Goal: Transaction & Acquisition: Purchase product/service

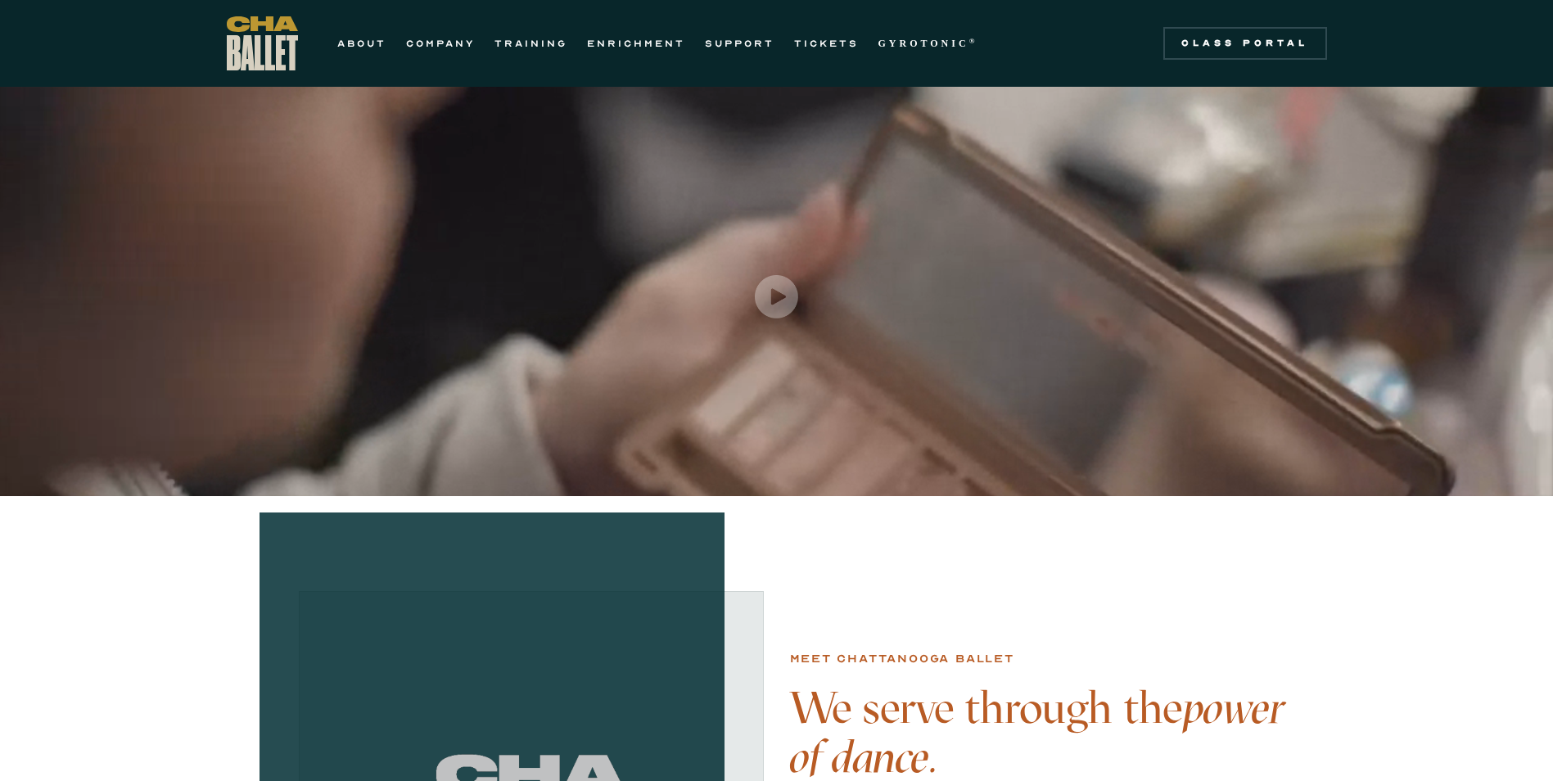
click at [771, 296] on img "open lightbox" at bounding box center [776, 296] width 43 height 43
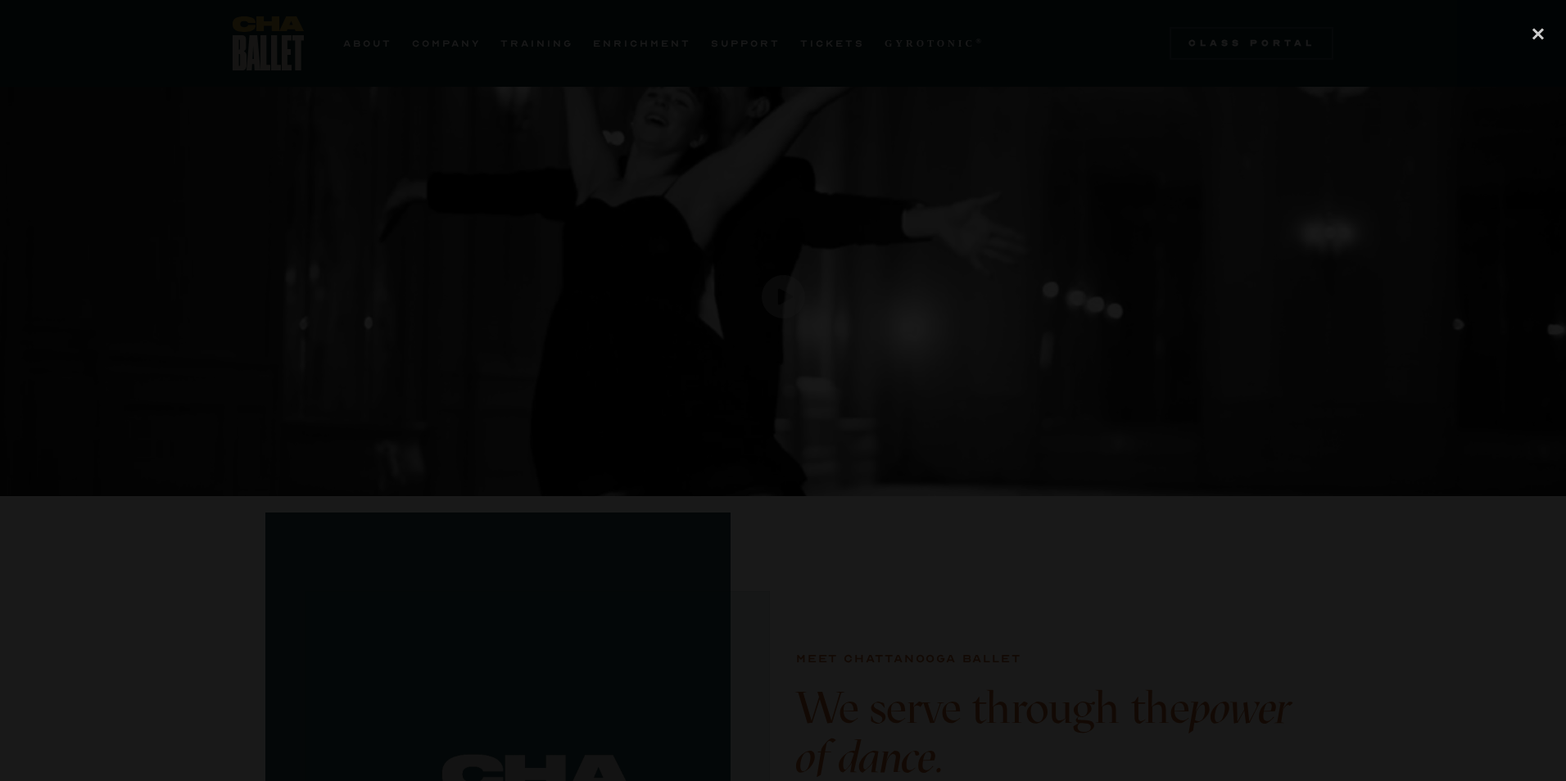
click at [1282, 301] on div at bounding box center [783, 391] width 1566 height 750
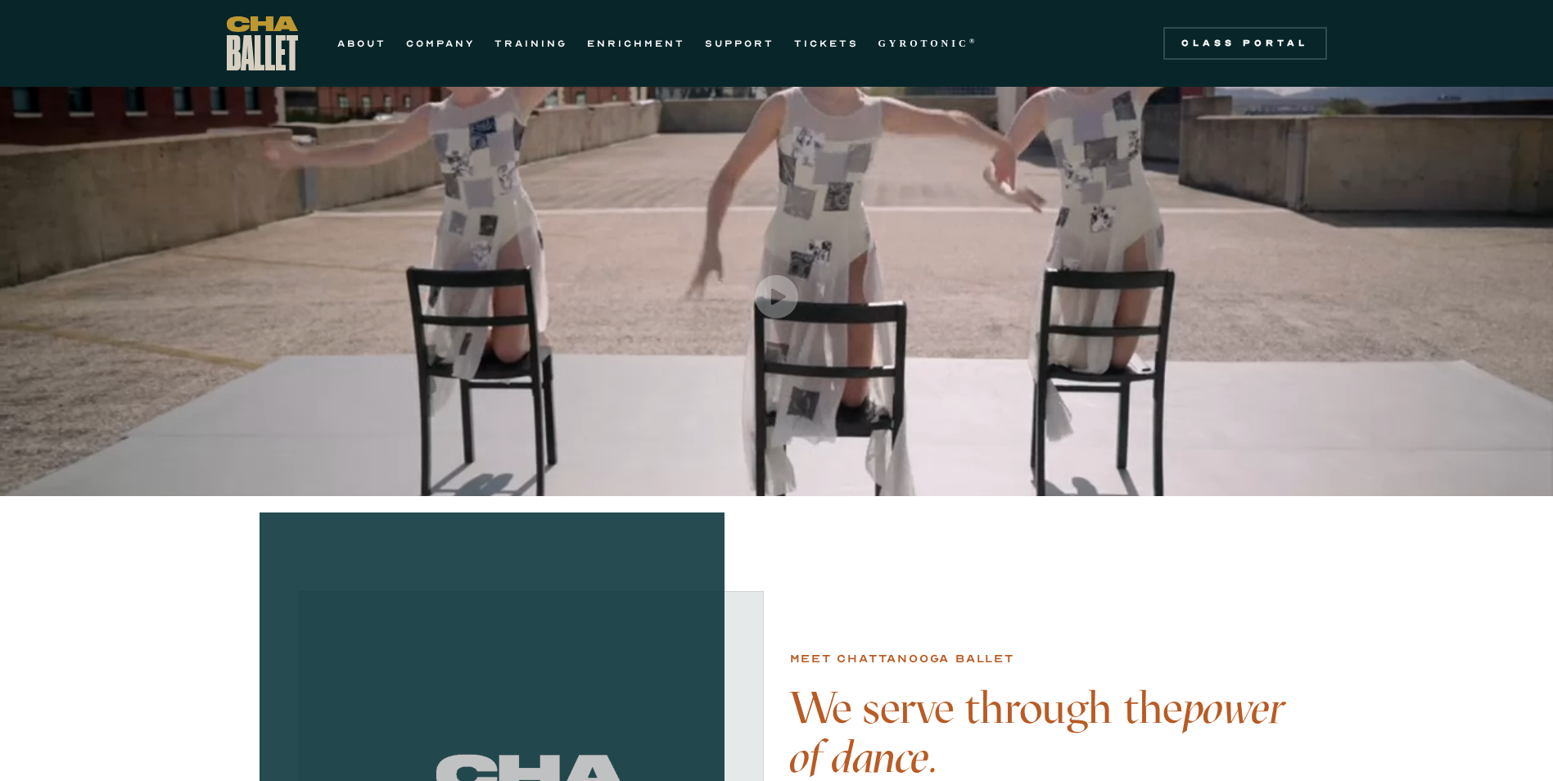
click at [432, 47] on link "COMPANY" at bounding box center [440, 44] width 69 height 20
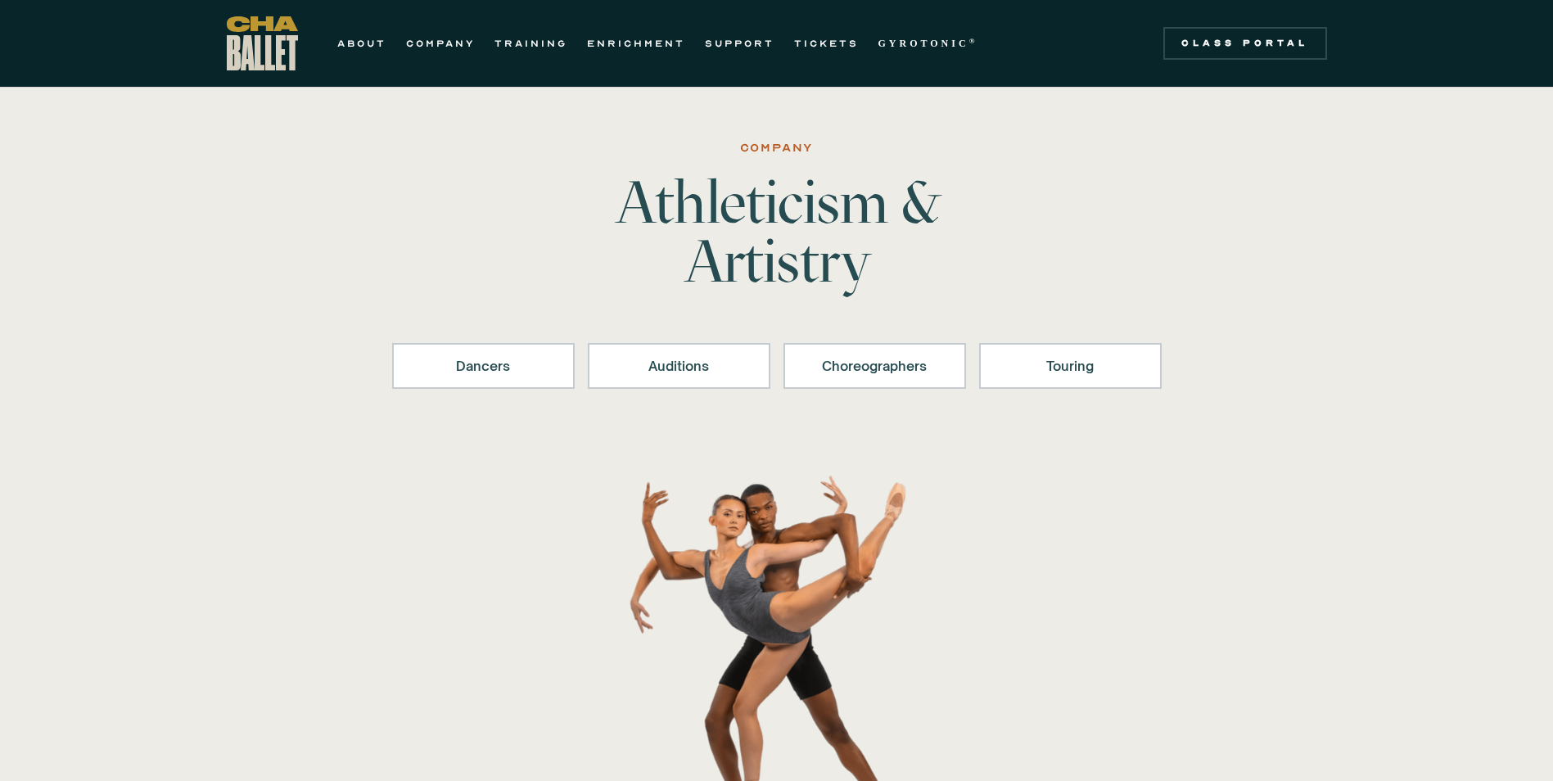
click at [486, 364] on div "Dancers" at bounding box center [484, 366] width 140 height 20
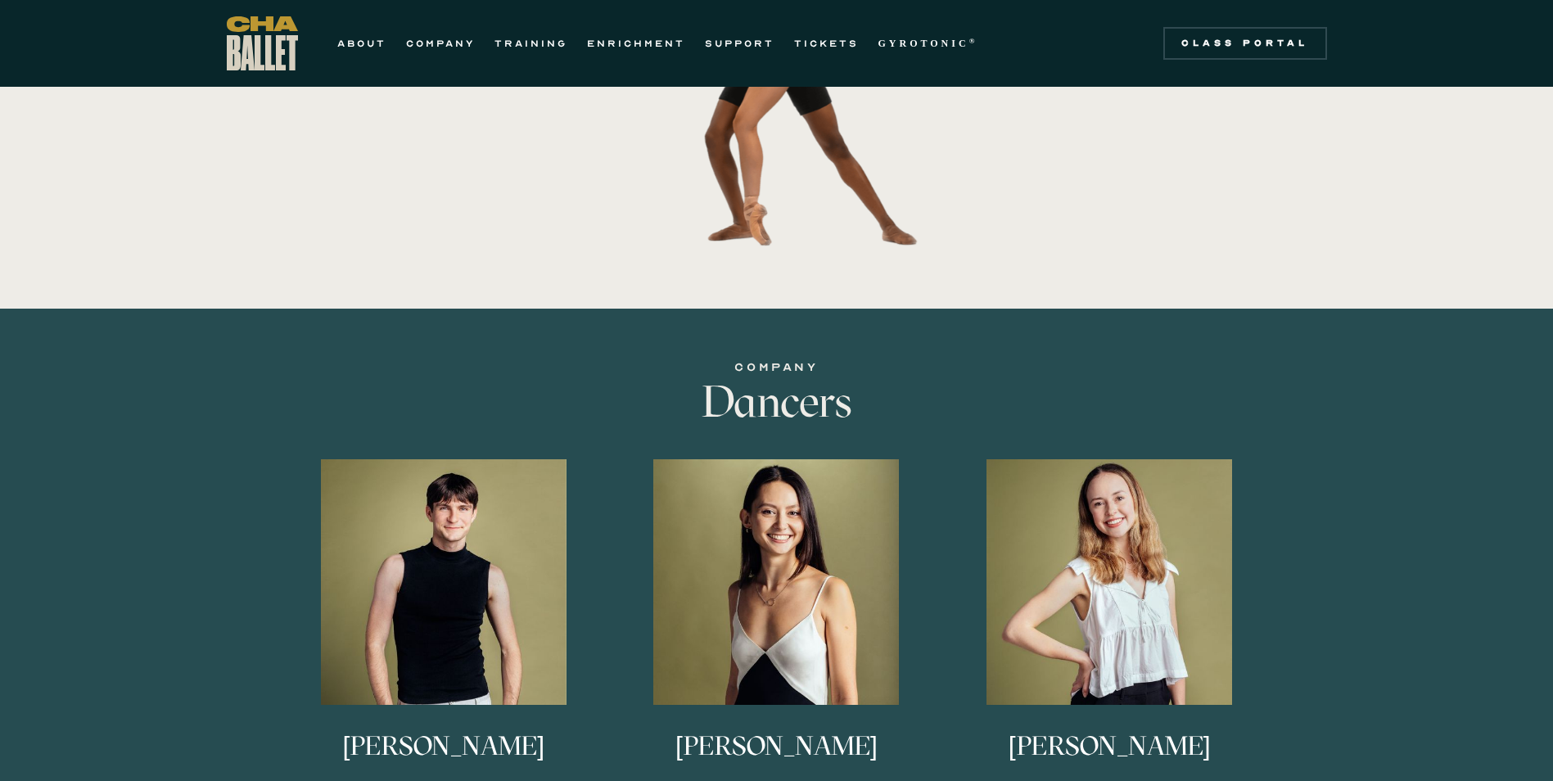
scroll to position [552, 0]
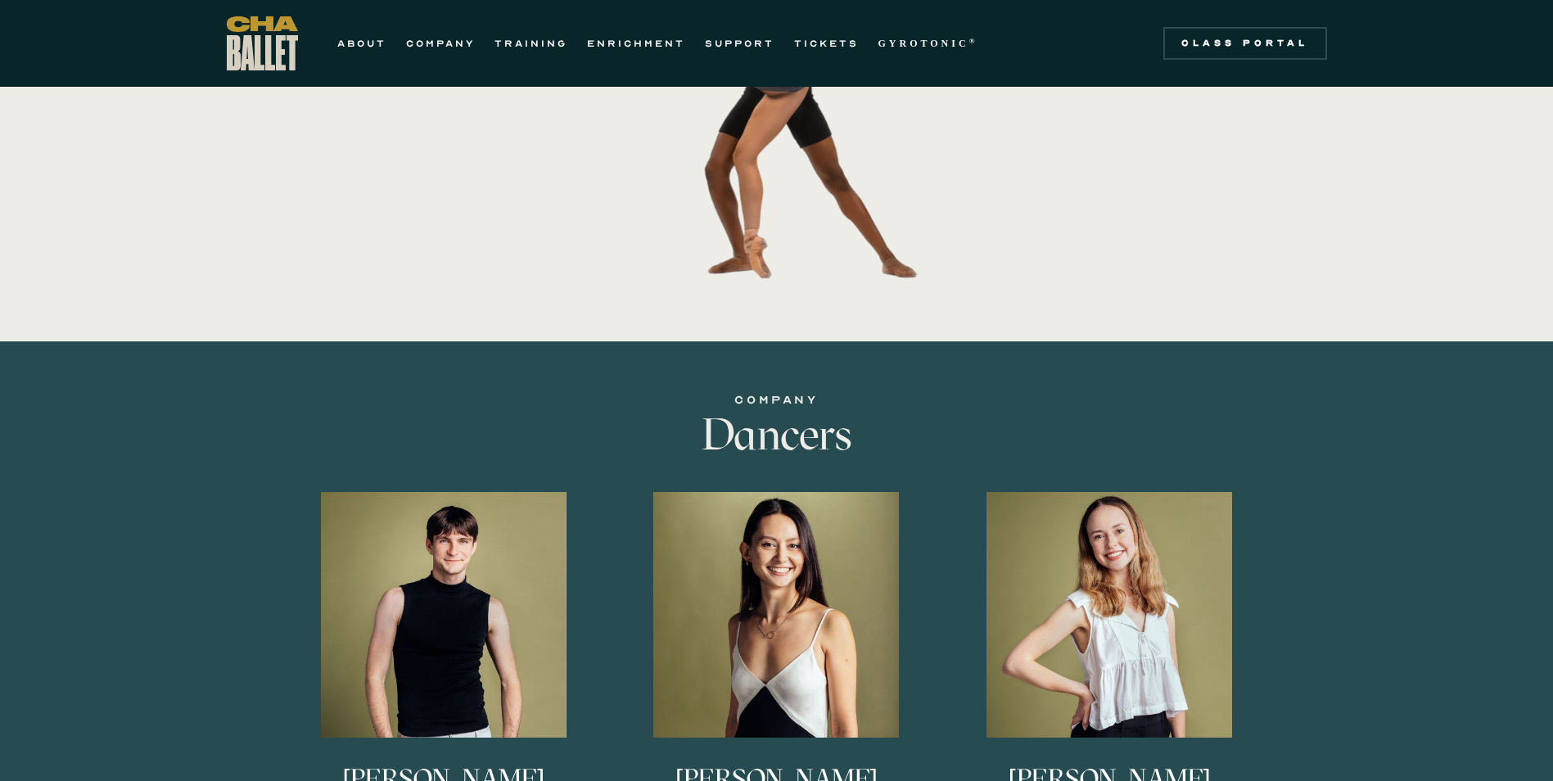
click at [824, 43] on link "TICKETS" at bounding box center [826, 44] width 65 height 20
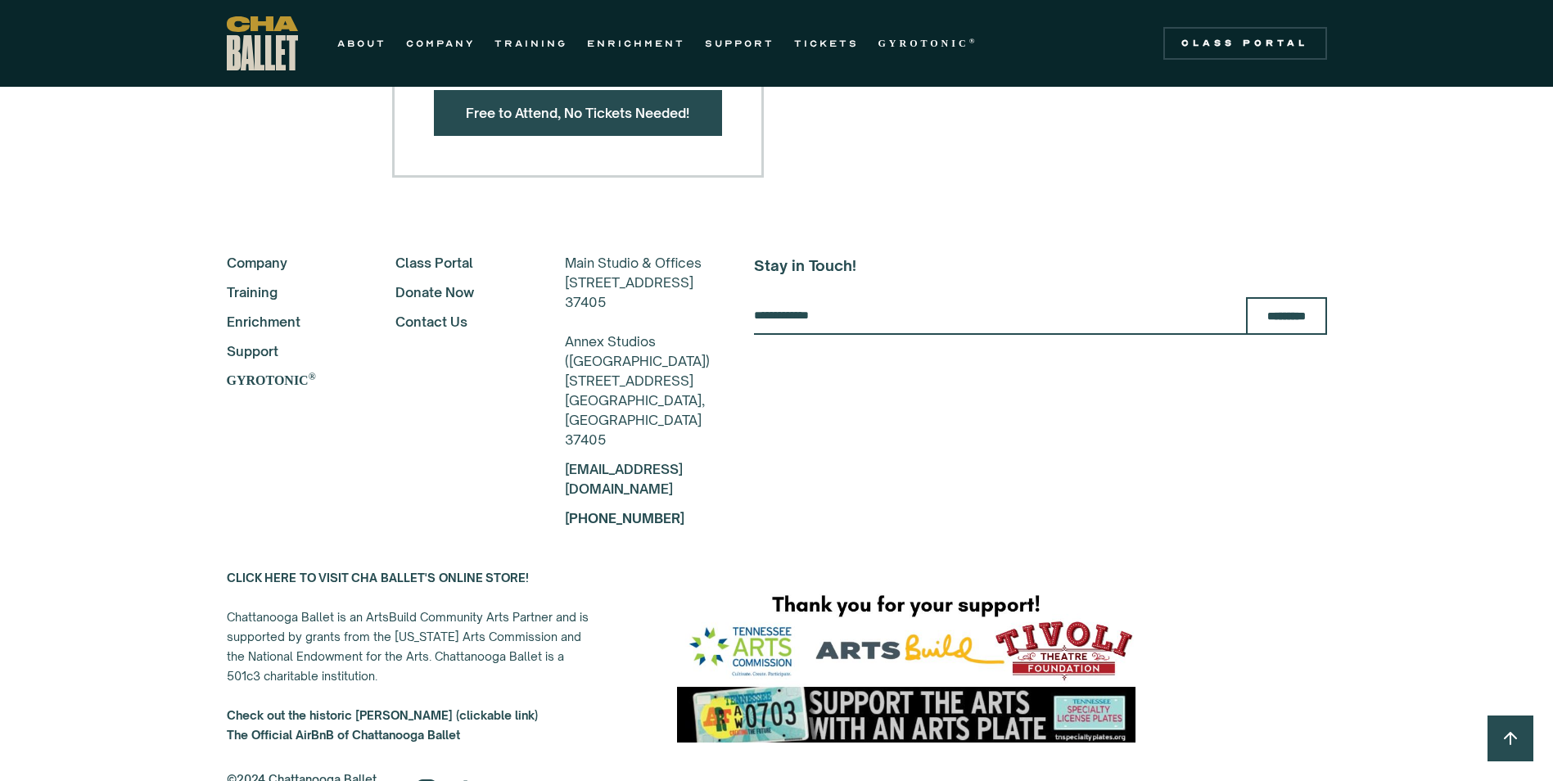
scroll to position [2890, 0]
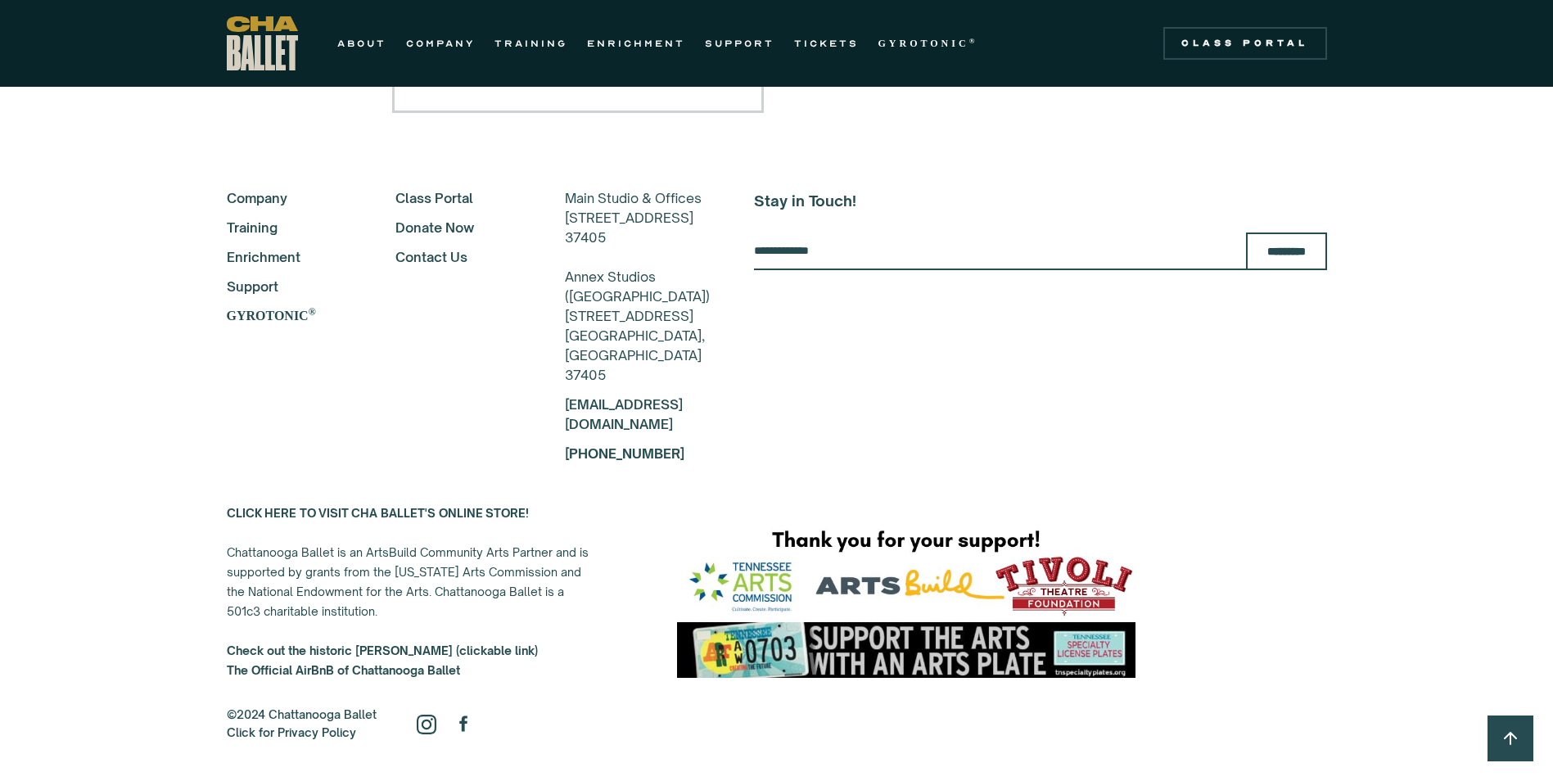
click at [275, 314] on strong "GYROTONIC" at bounding box center [268, 316] width 82 height 14
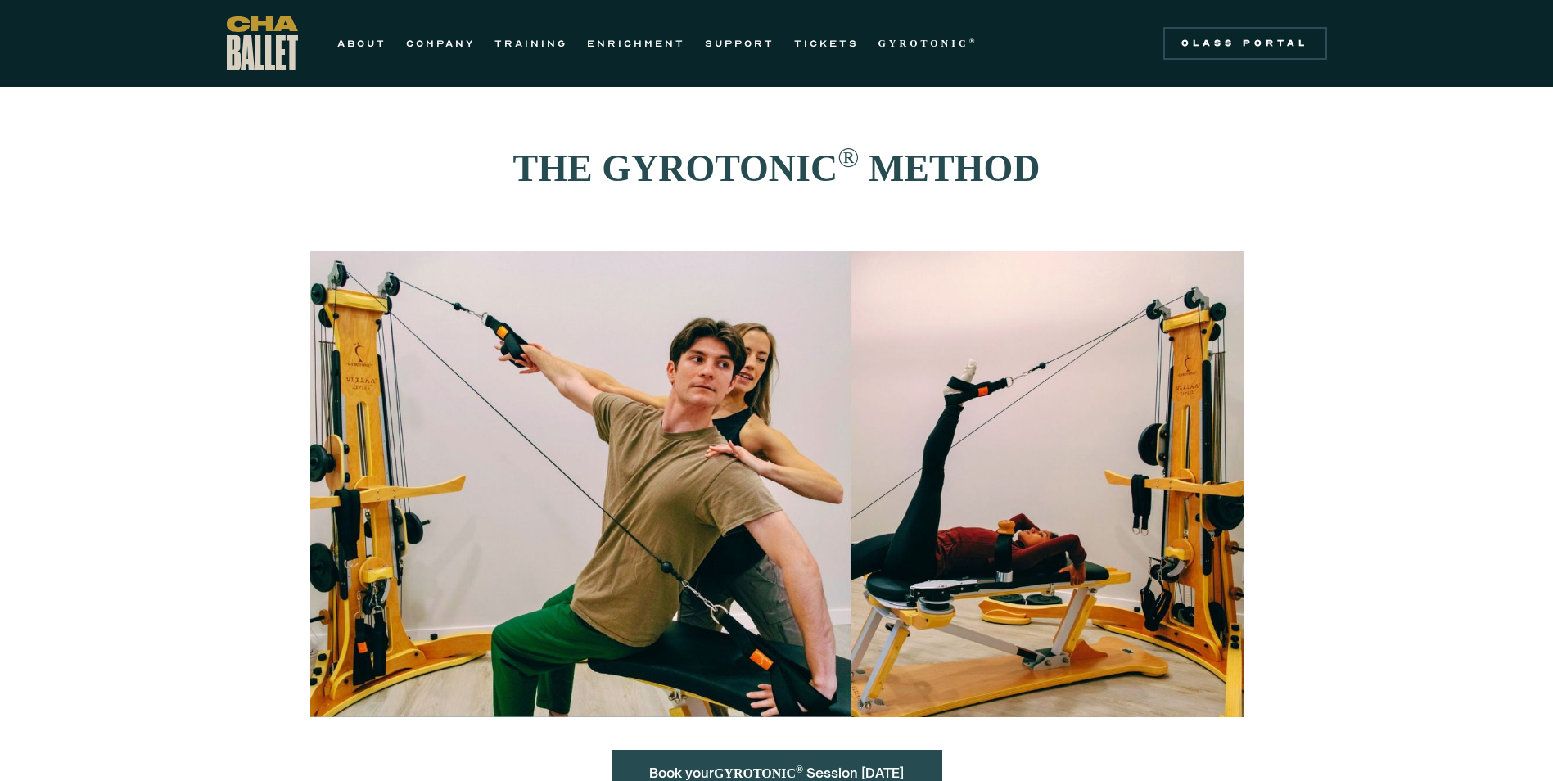
click at [824, 40] on link "TICKETS" at bounding box center [826, 44] width 65 height 20
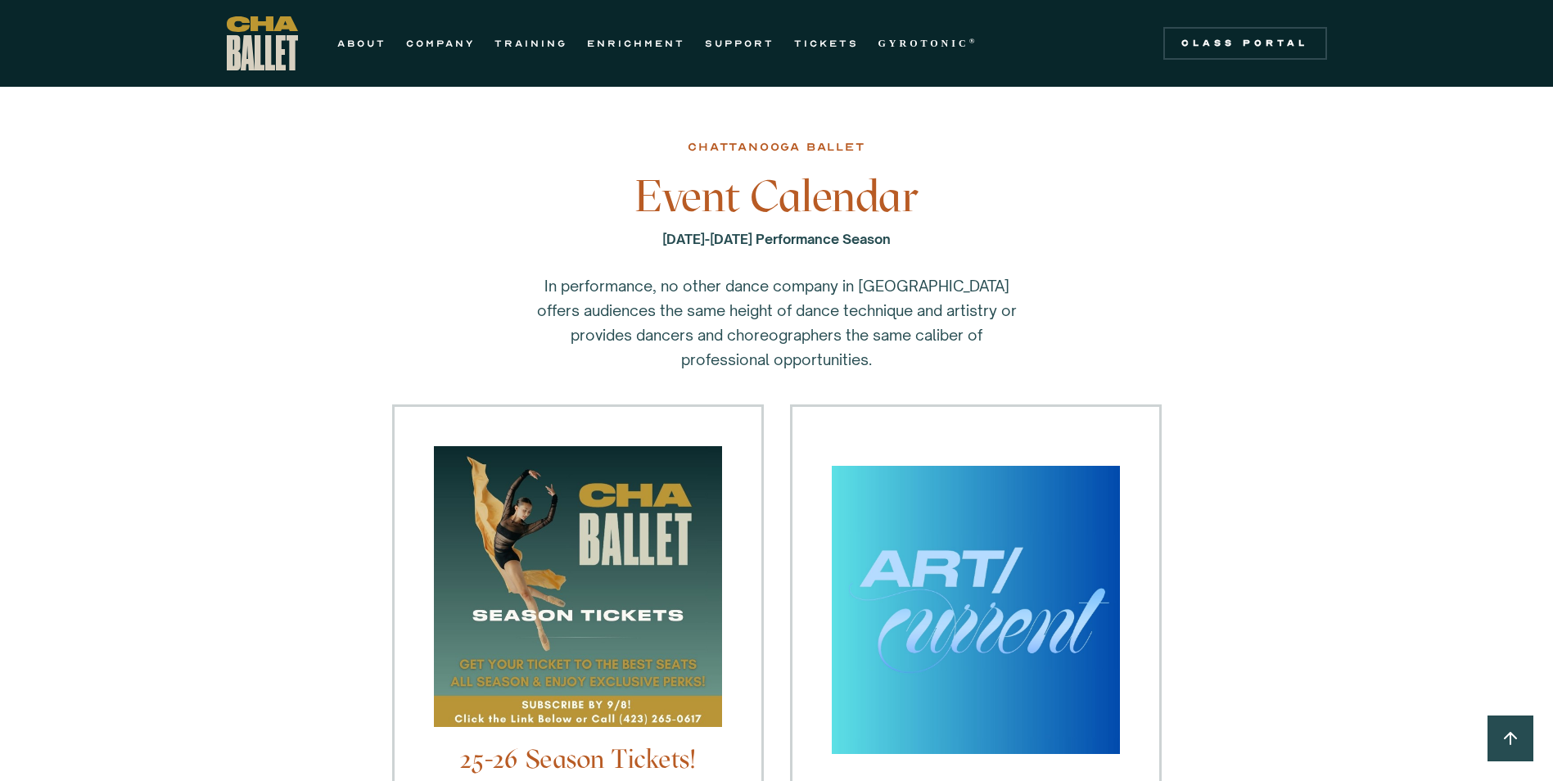
click at [702, 539] on img at bounding box center [578, 594] width 288 height 297
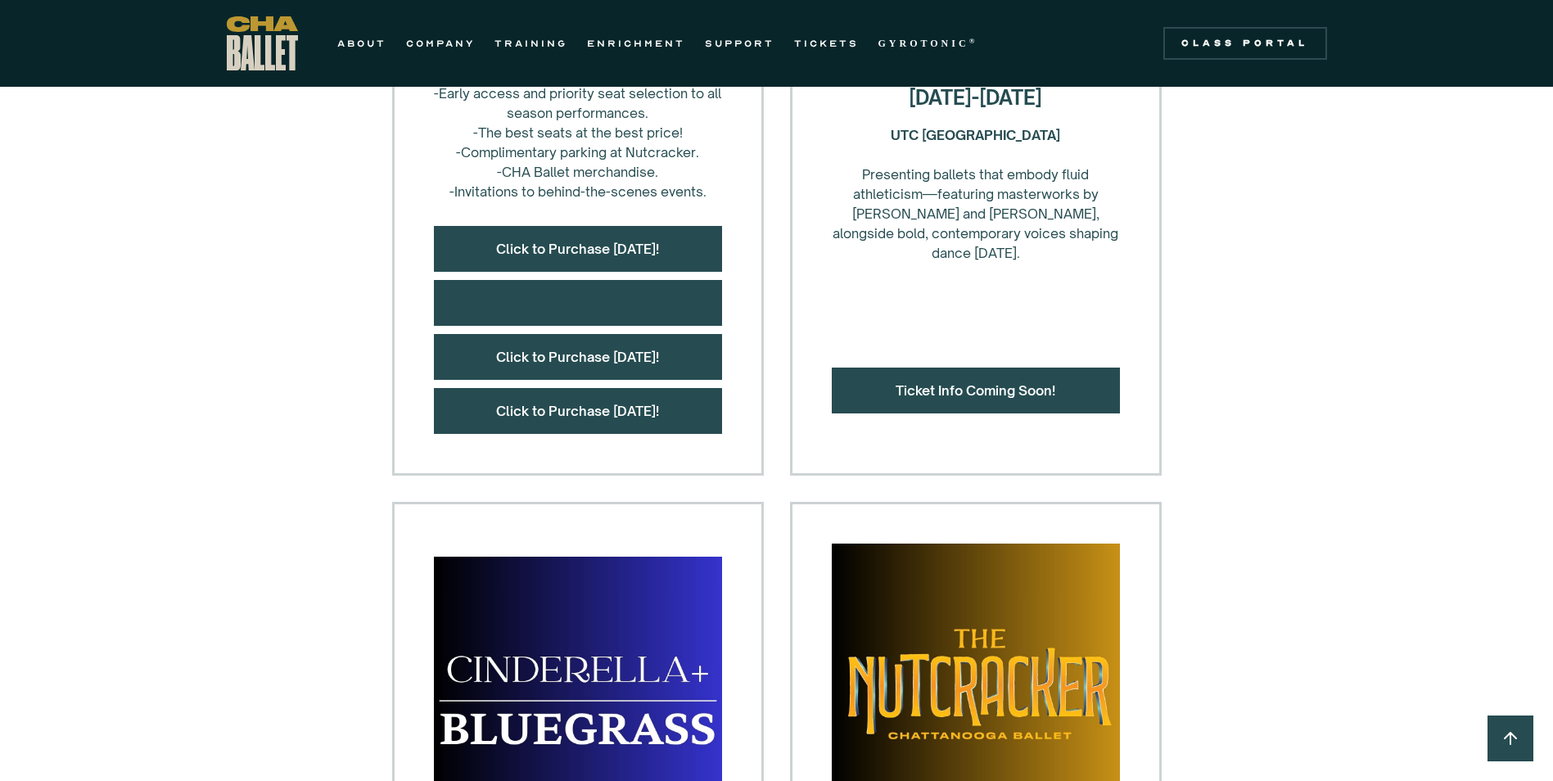
click at [585, 239] on div "Click to Purchase [DATE]!" at bounding box center [578, 249] width 288 height 46
click at [585, 246] on link "Click to Purchase [DATE]!" at bounding box center [577, 249] width 163 height 16
